Goal: Communication & Community: Answer question/provide support

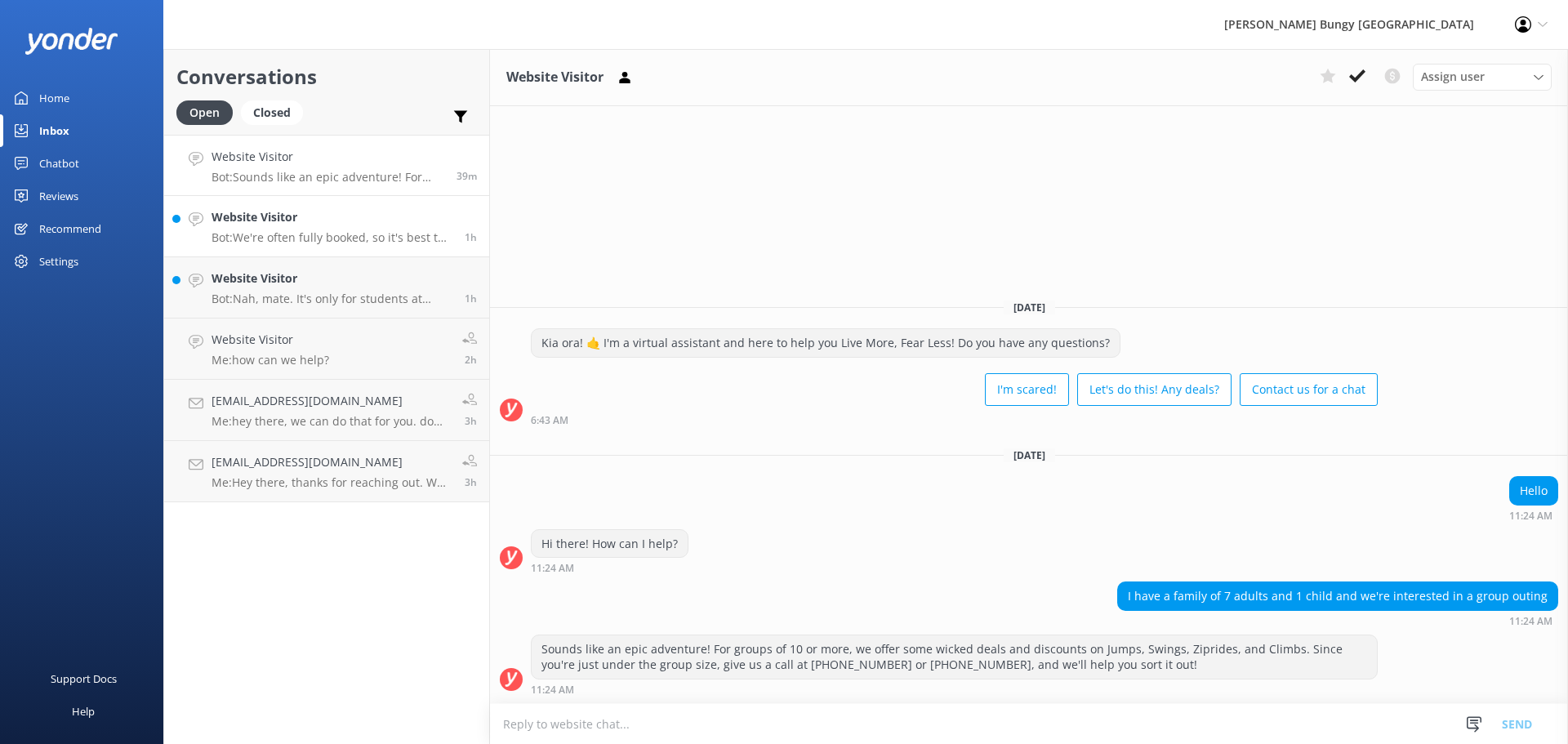
click at [393, 222] on h4 "Website Visitor" at bounding box center [332, 218] width 241 height 18
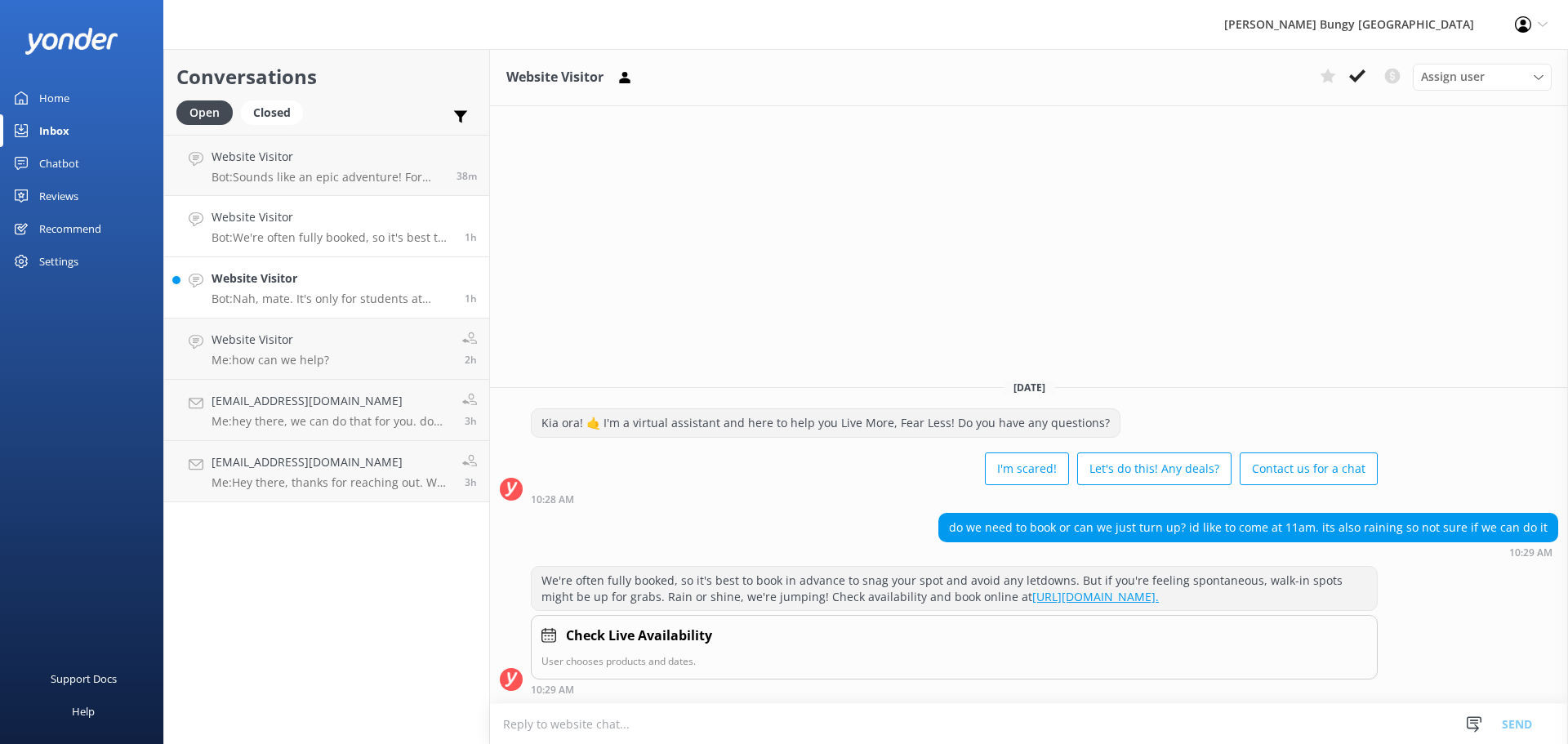
click at [388, 290] on div "Website Visitor Bot: Nah, mate. It's only for students at domestic NZ instituti…" at bounding box center [332, 287] width 241 height 36
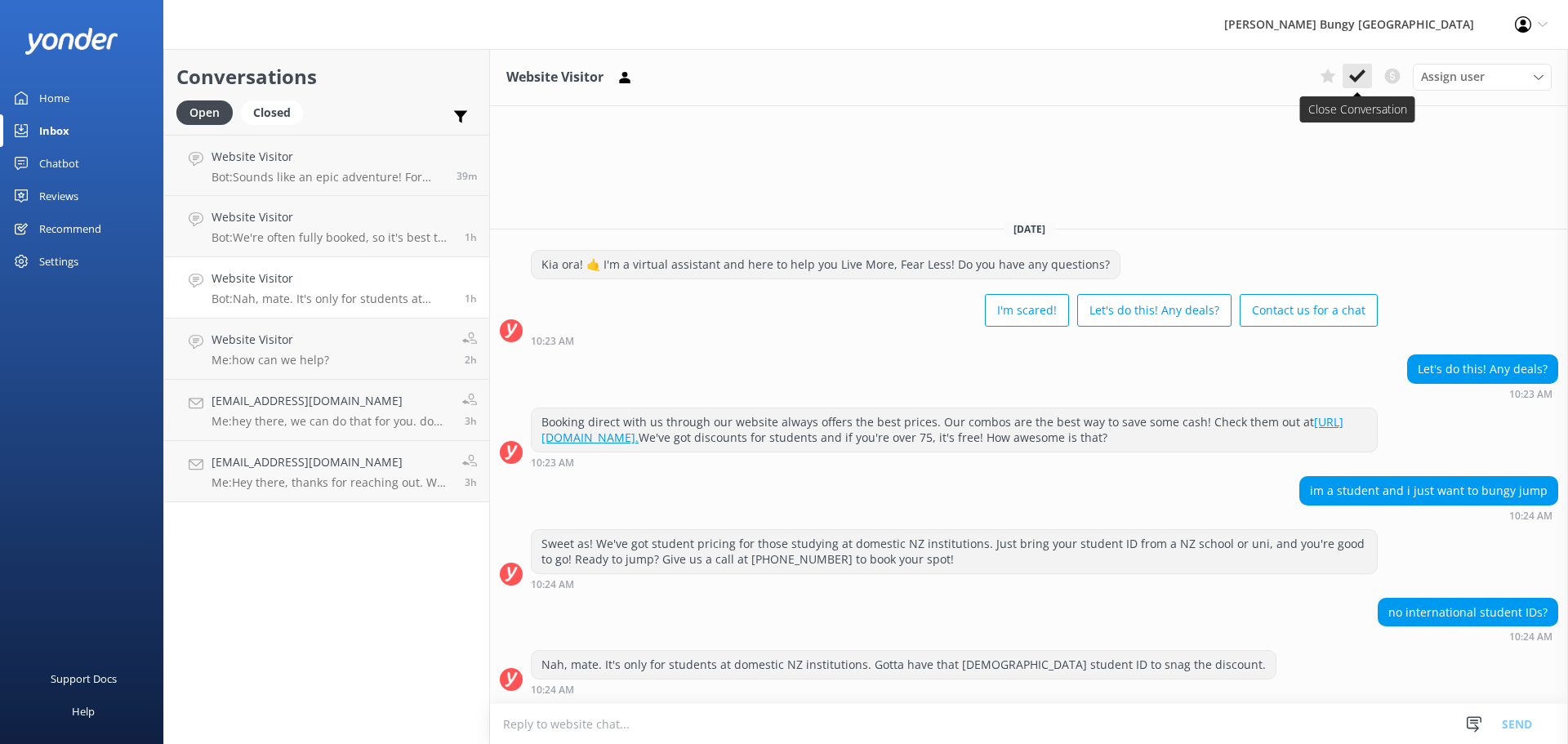
click at [1362, 78] on icon at bounding box center [1357, 76] width 17 height 17
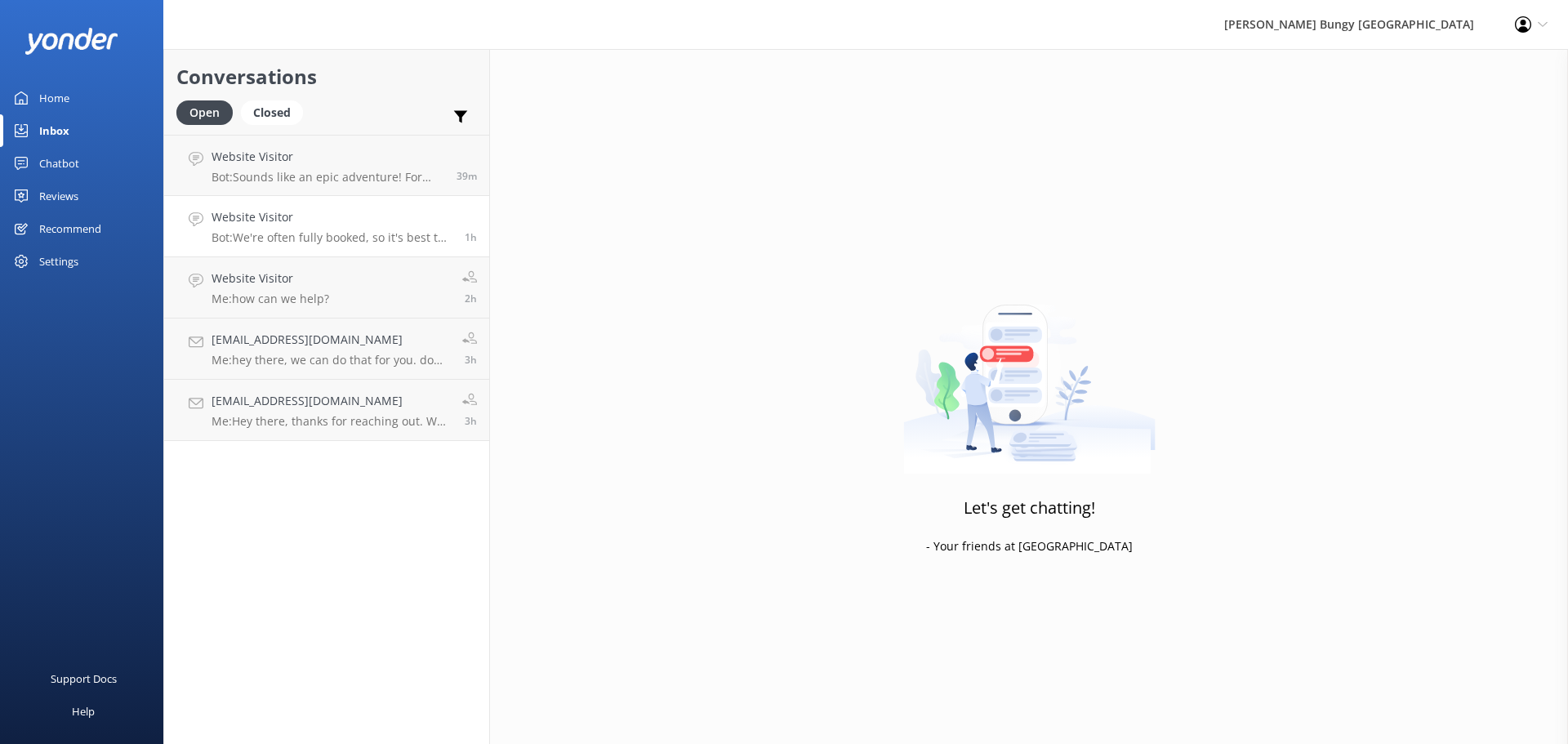
click at [418, 221] on h4 "Website Visitor" at bounding box center [332, 218] width 241 height 18
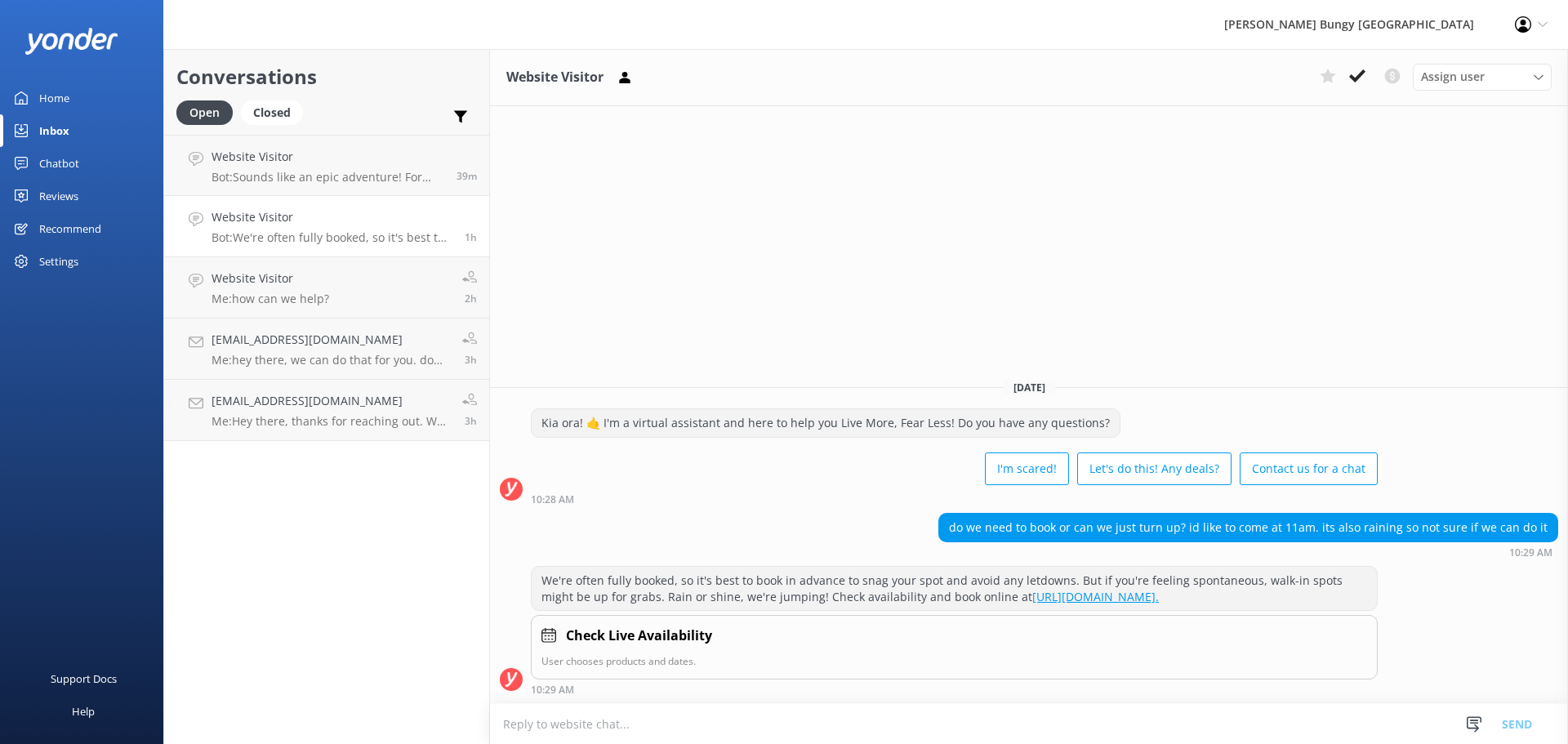
click at [418, 221] on h4 "Website Visitor" at bounding box center [332, 218] width 241 height 18
click at [1351, 76] on use at bounding box center [1357, 76] width 17 height 13
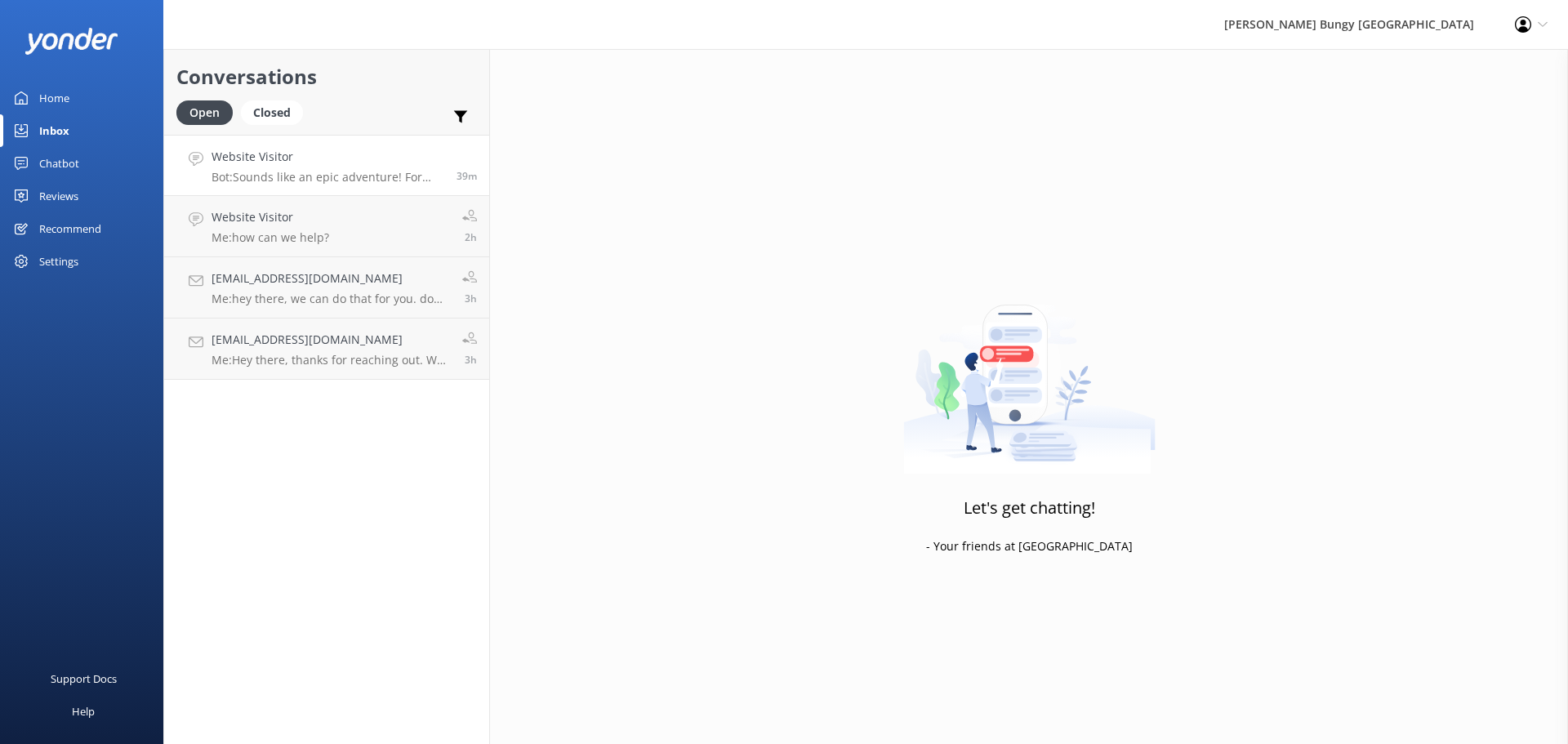
click at [403, 168] on div "Website Visitor Bot: Sounds like an epic adventure! For groups of 10 or more, w…" at bounding box center [328, 165] width 232 height 35
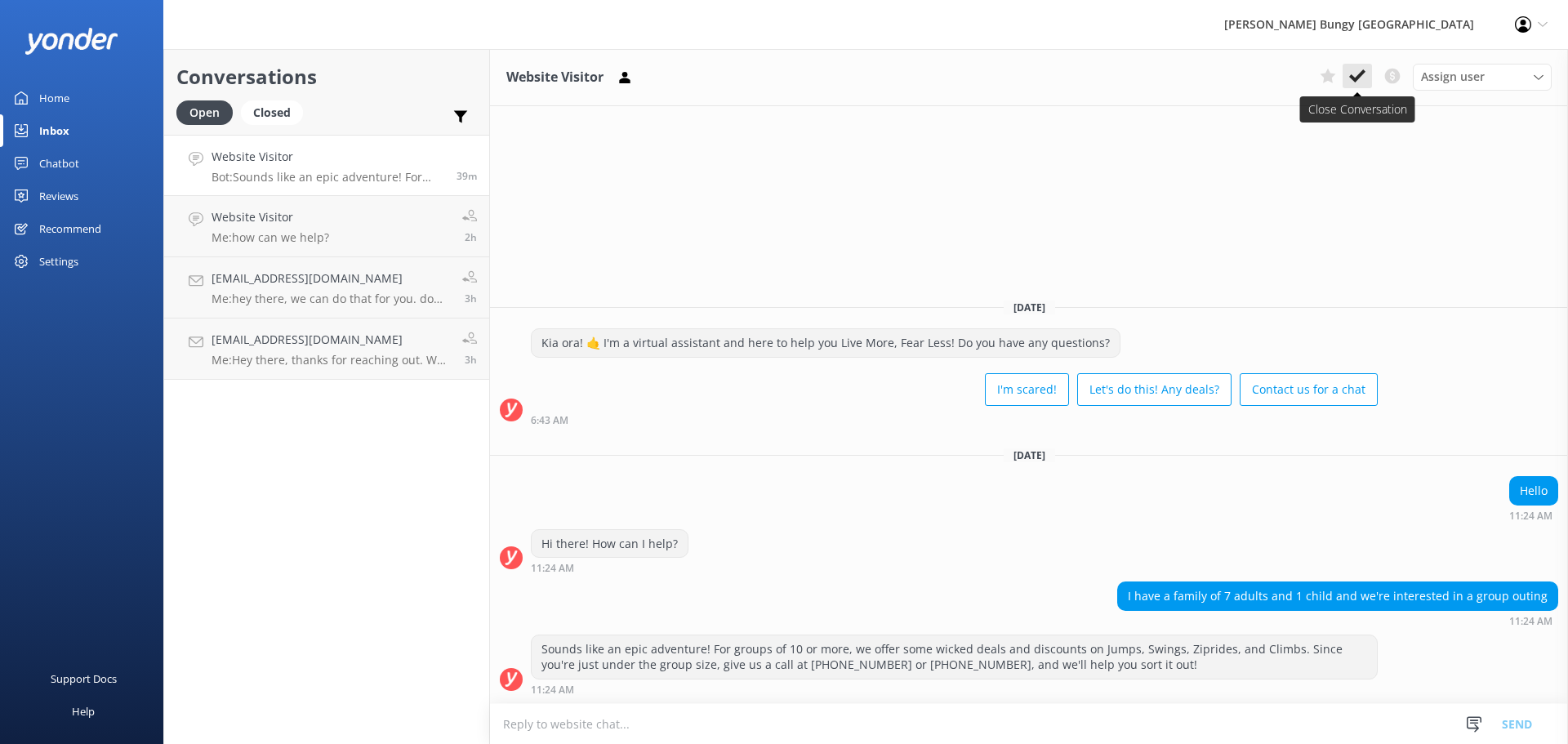
click at [1365, 79] on icon at bounding box center [1357, 76] width 17 height 17
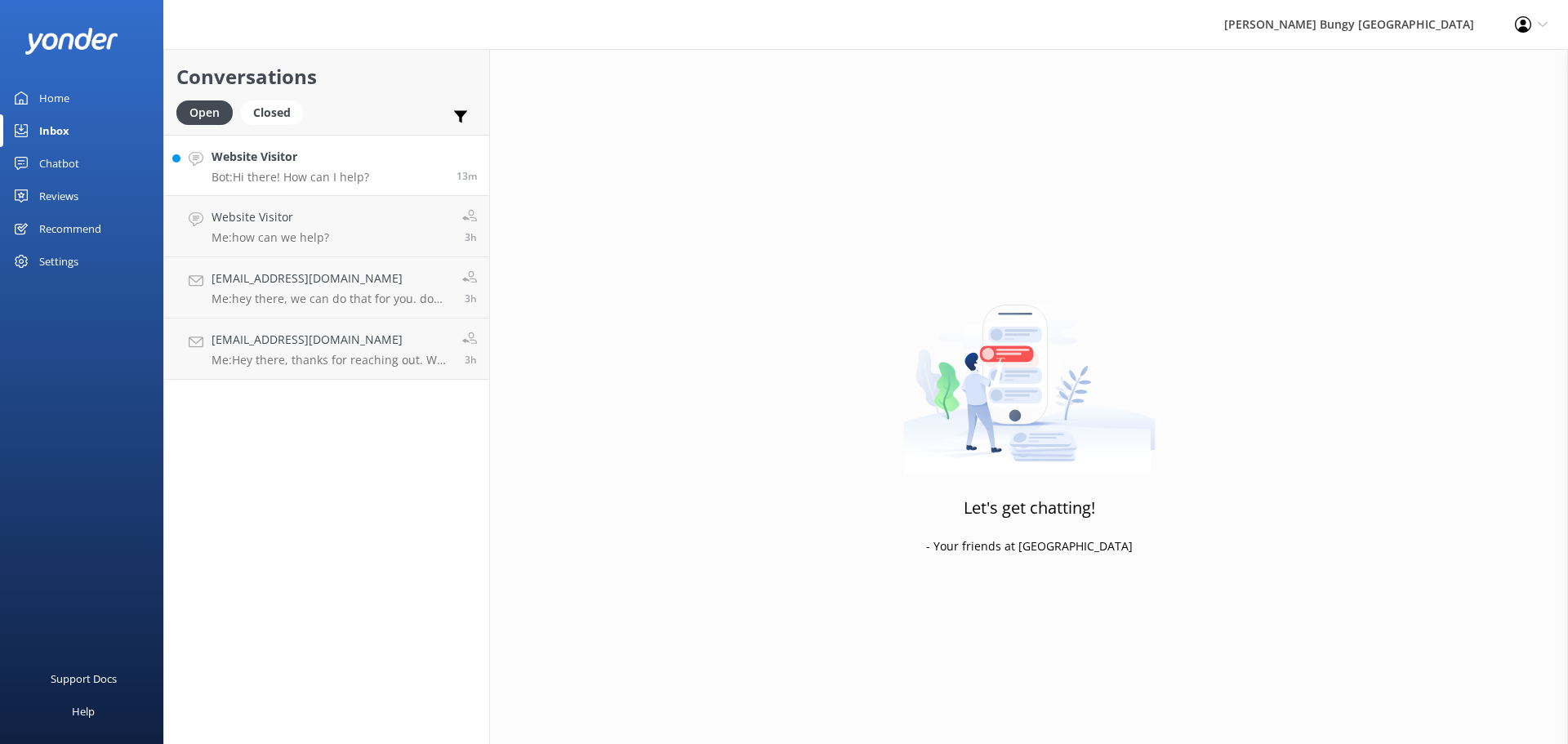
click at [307, 179] on p "Bot: Hi there! How can I help?" at bounding box center [291, 178] width 158 height 15
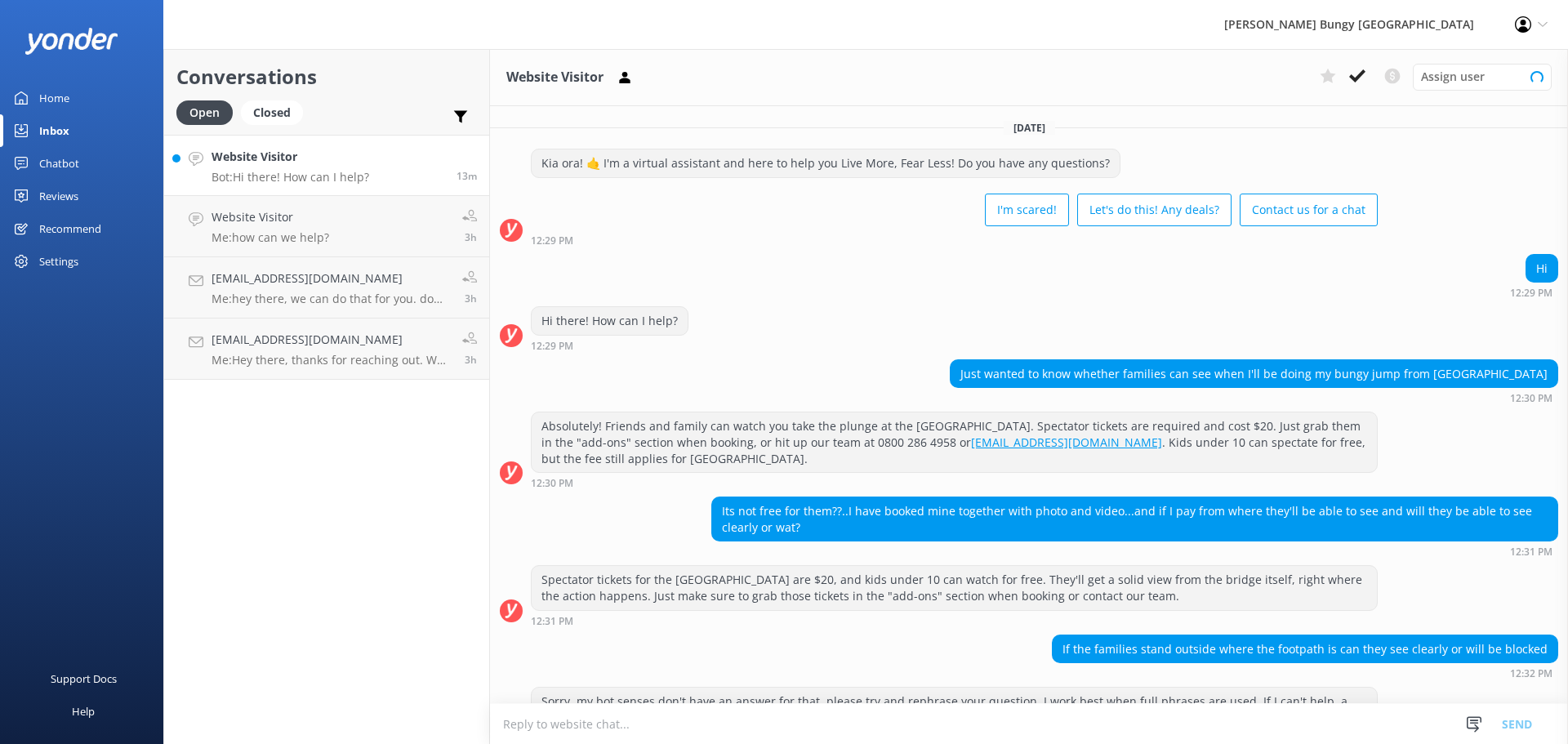
scroll to position [101, 0]
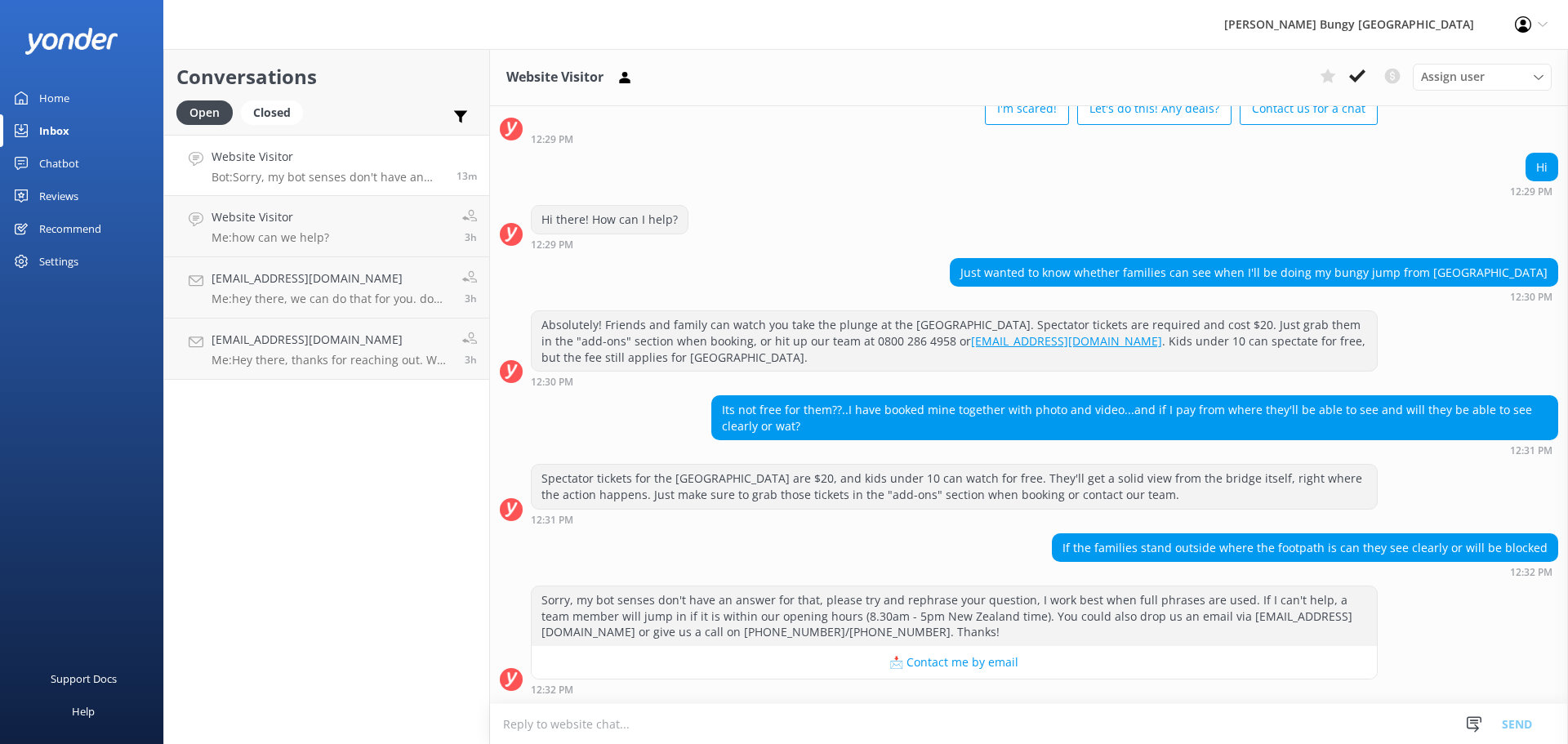
click at [925, 711] on textarea at bounding box center [1028, 724] width 1078 height 40
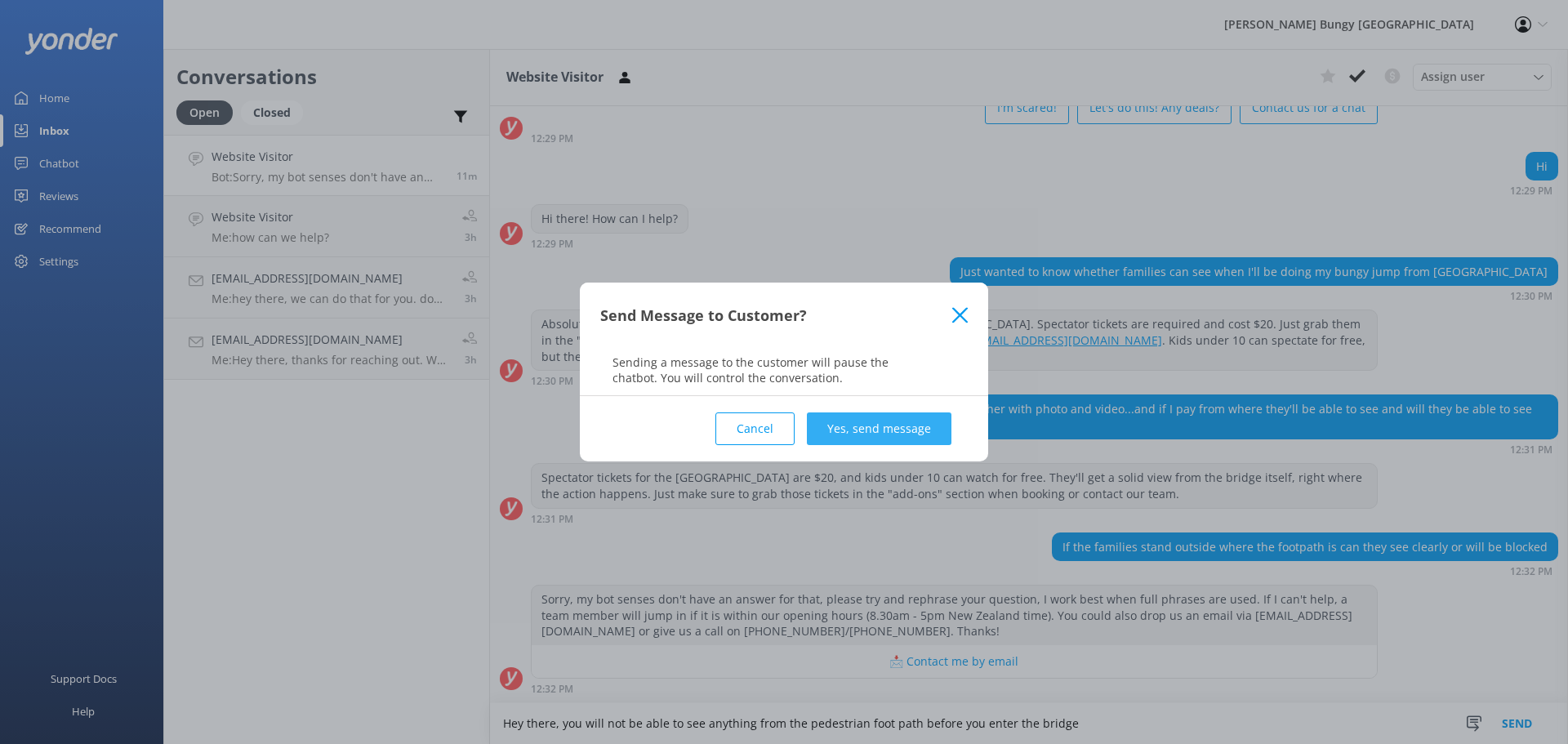
type textarea "Hey there, you will not be able to see anything from the pedestrian foot path b…"
click at [864, 426] on button "Yes, send message" at bounding box center [879, 428] width 144 height 32
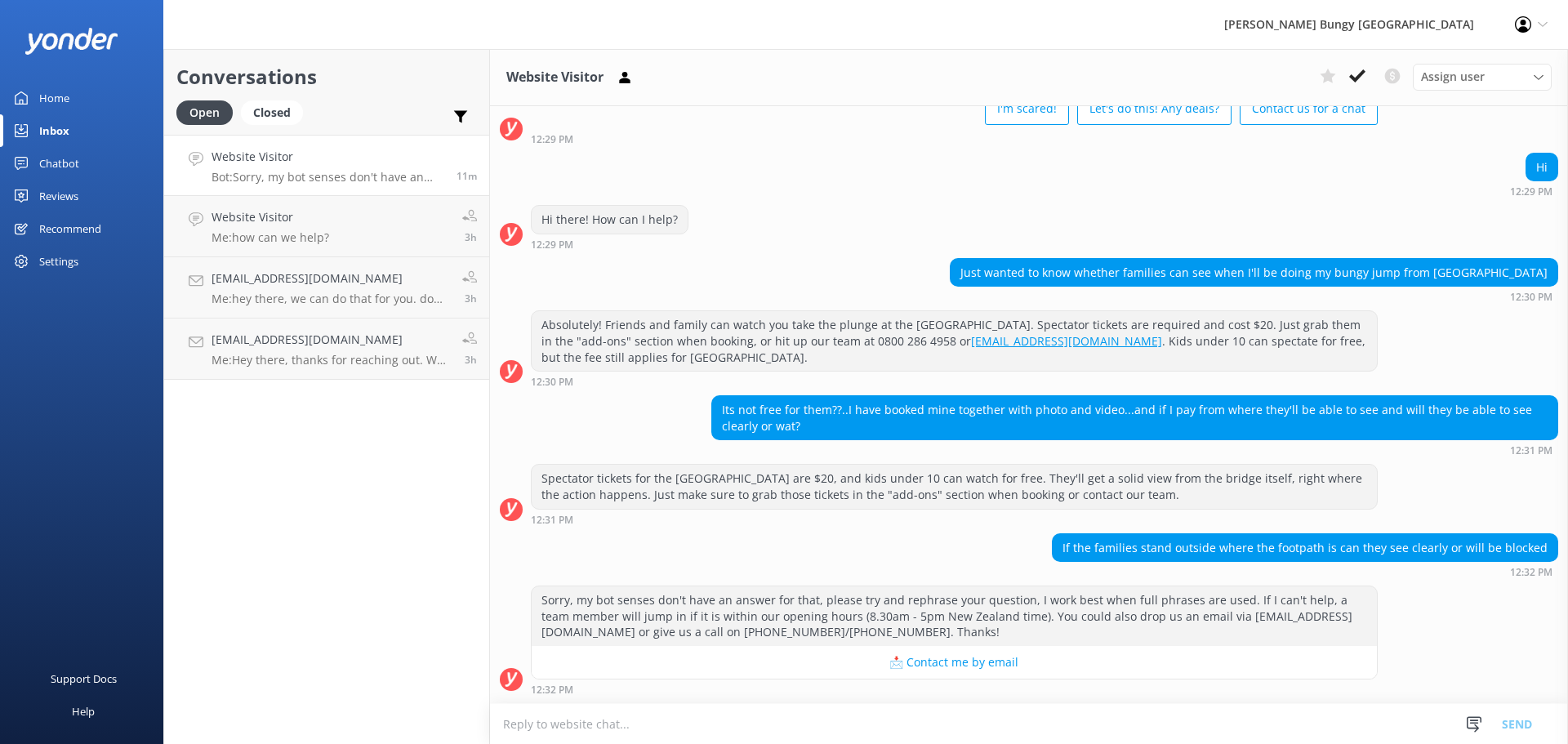
click at [955, 728] on textarea at bounding box center [1028, 724] width 1078 height 40
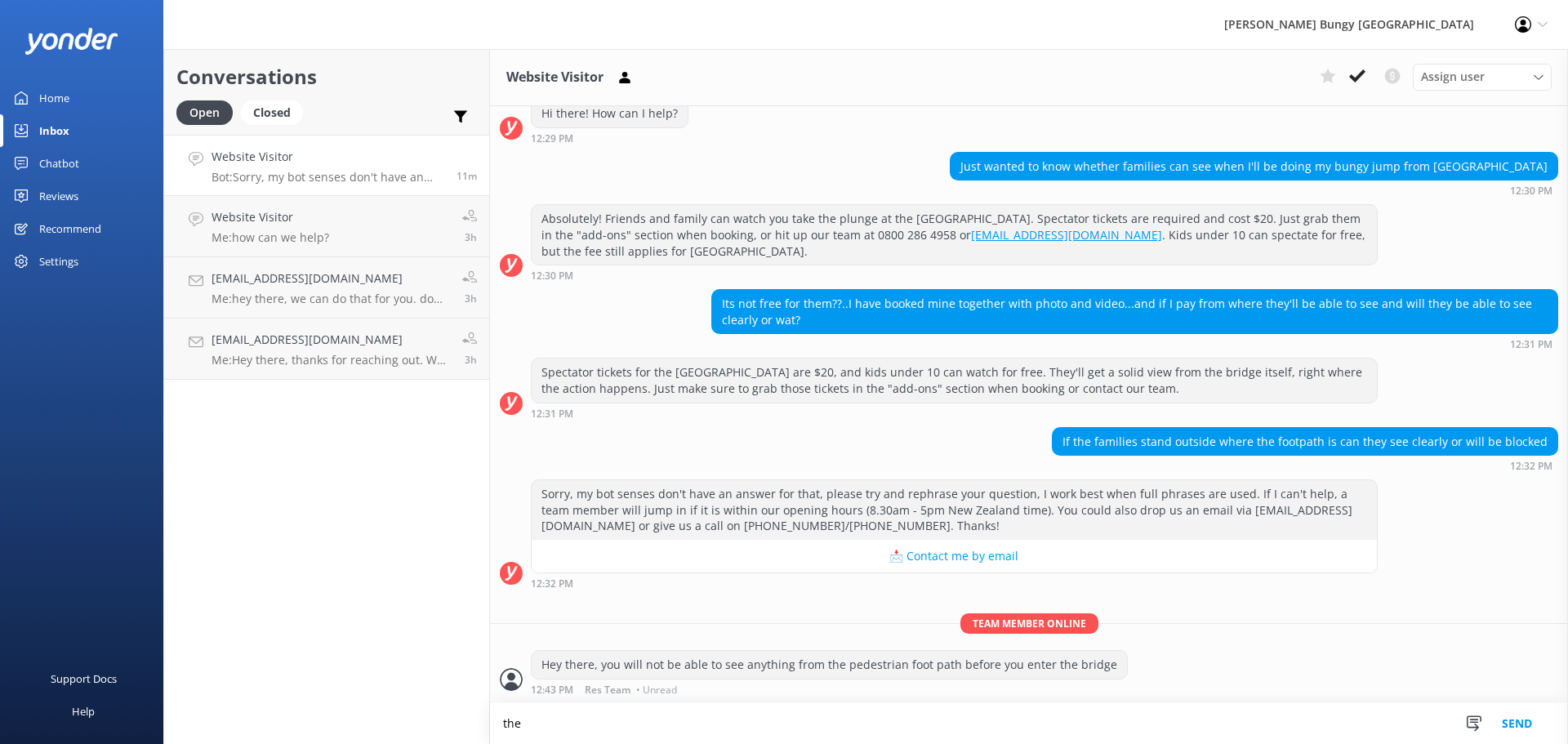
scroll to position [208, 0]
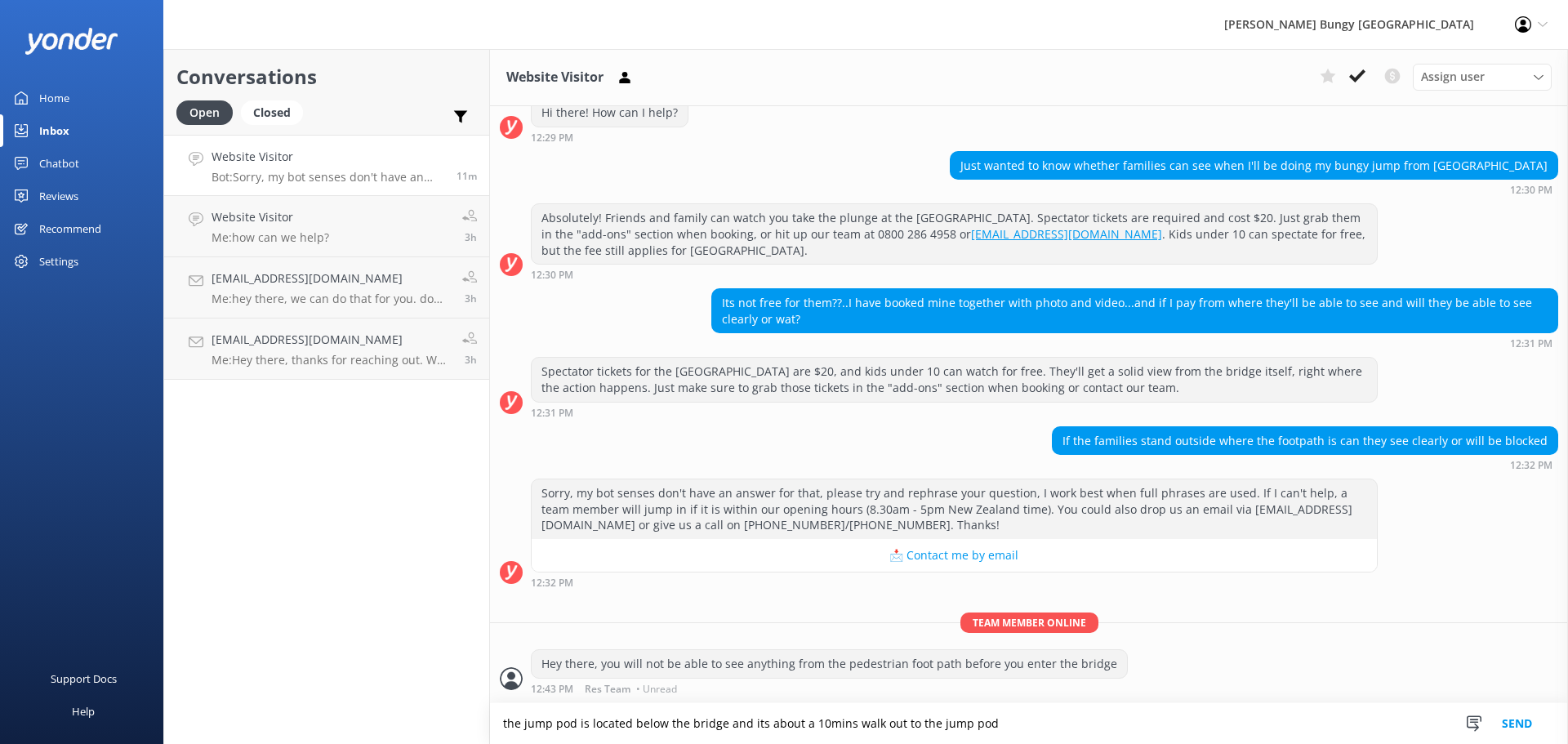
type textarea "the jump pod is located below the bridge and its about a 10mins walk out to the…"
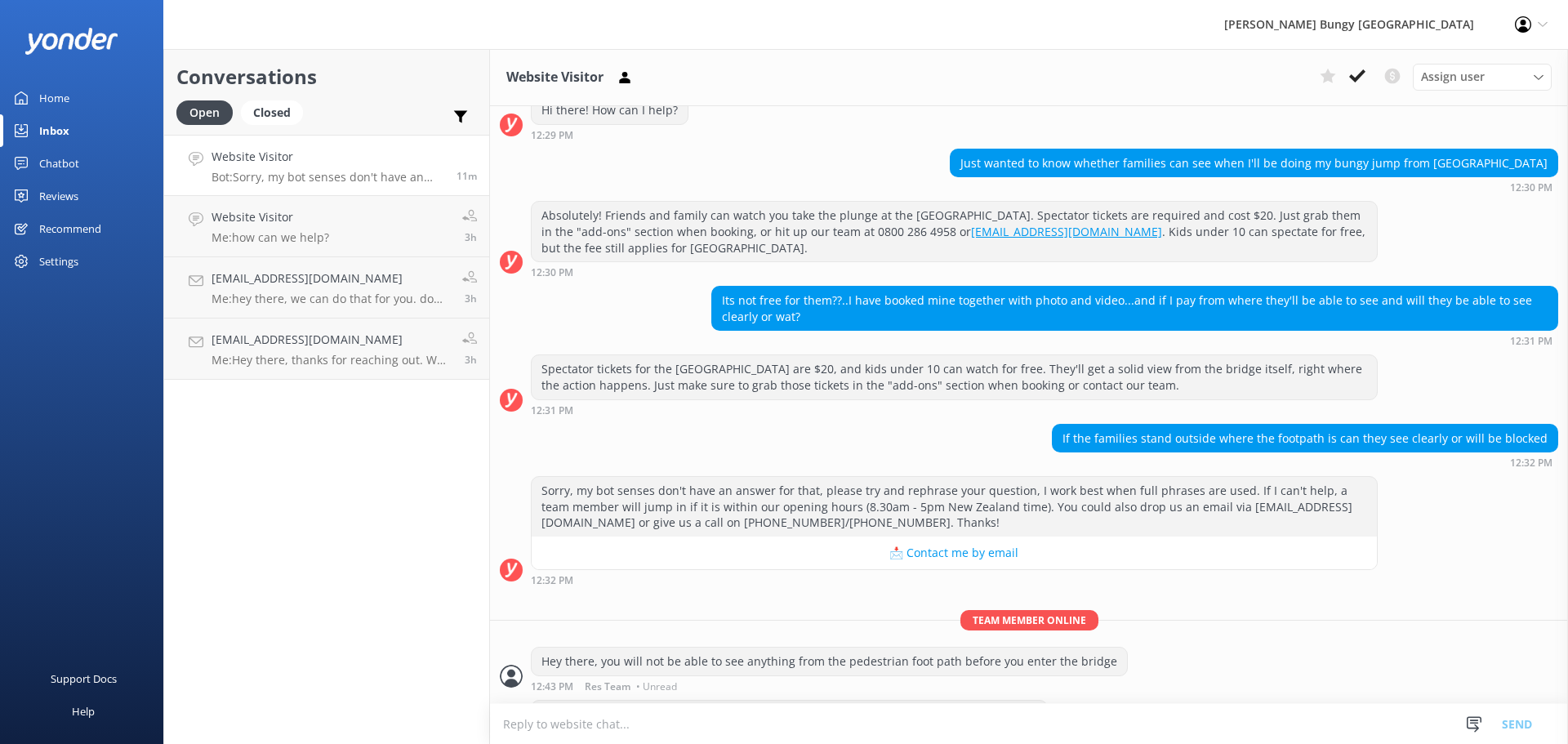
scroll to position [260, 0]
